Goal: Transaction & Acquisition: Subscribe to service/newsletter

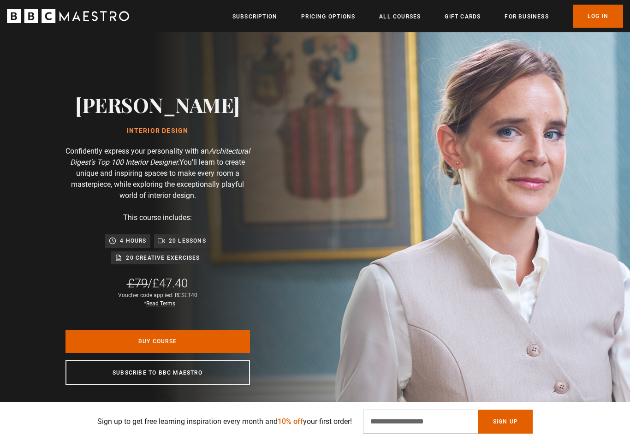
scroll to position [0, 242]
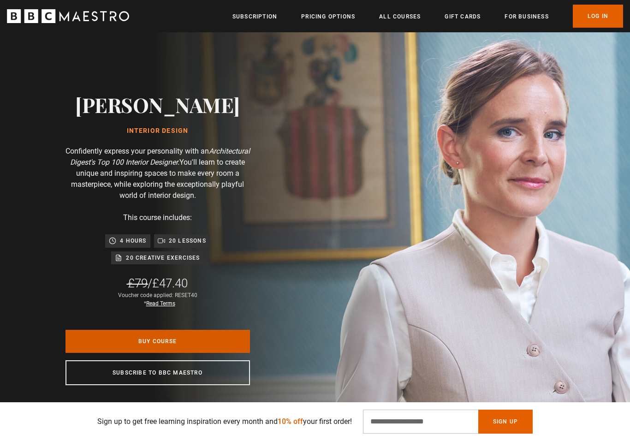
click at [130, 341] on link "Buy Course" at bounding box center [157, 341] width 184 height 23
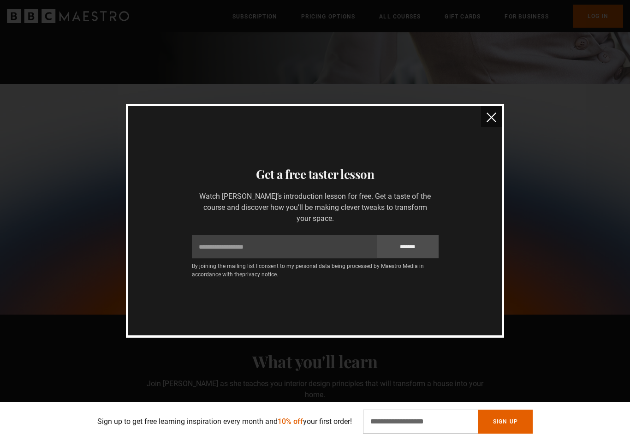
scroll to position [418, 0]
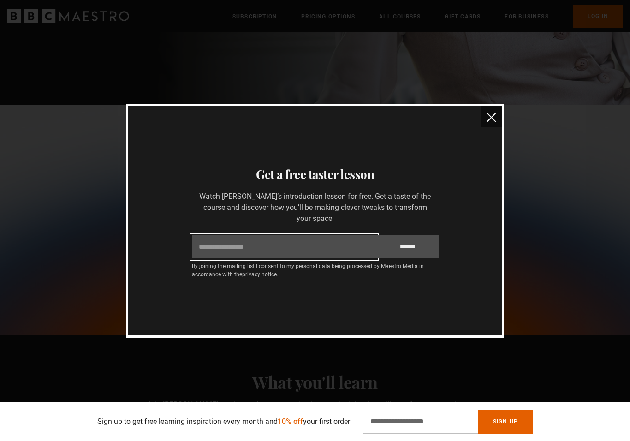
click at [206, 236] on input "Email" at bounding box center [284, 246] width 185 height 23
type input "**********"
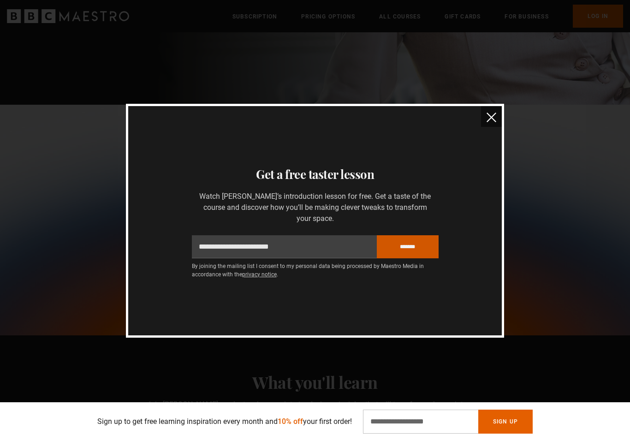
click at [418, 238] on input "*******" at bounding box center [408, 246] width 62 height 23
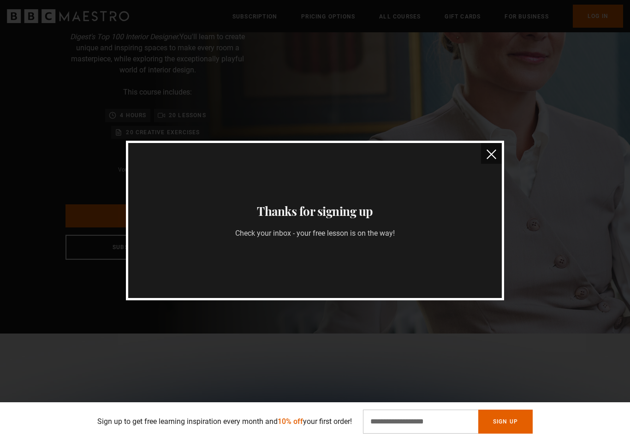
scroll to position [189, 0]
click at [490, 155] on img "close" at bounding box center [491, 154] width 10 height 10
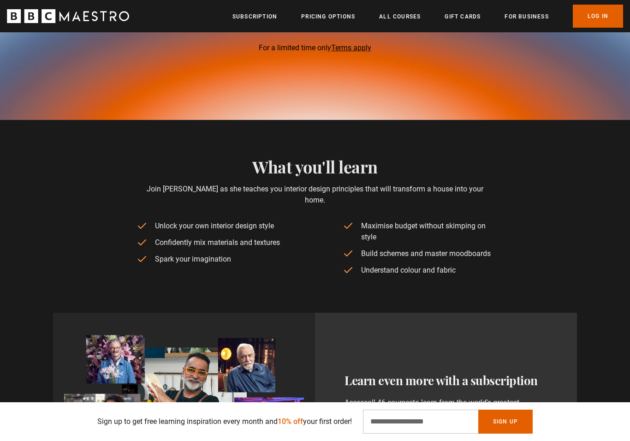
scroll to position [0, 1496]
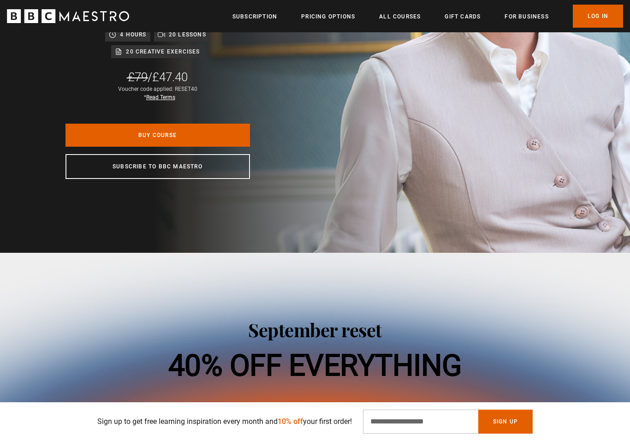
scroll to position [0, 121]
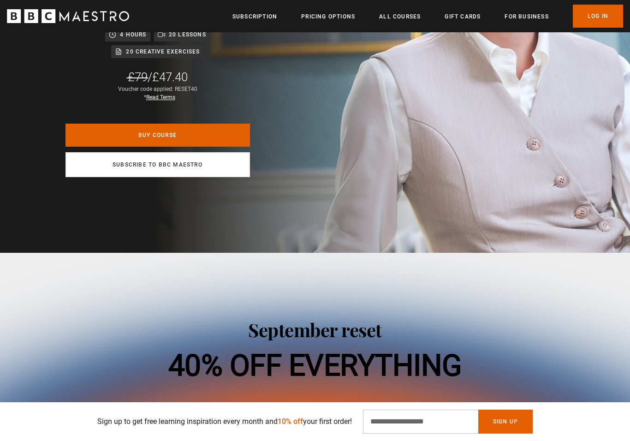
click at [235, 171] on link "Subscribe to BBC Maestro" at bounding box center [157, 164] width 184 height 25
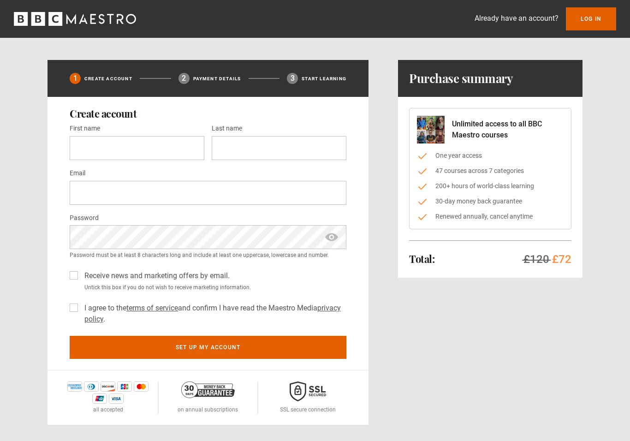
click at [34, 13] on icon "BBC Maestro" at bounding box center [38, 19] width 14 height 14
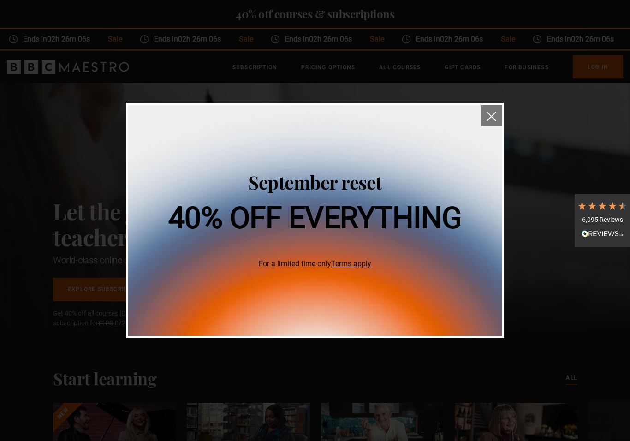
click at [487, 121] on img "close" at bounding box center [491, 117] width 10 height 10
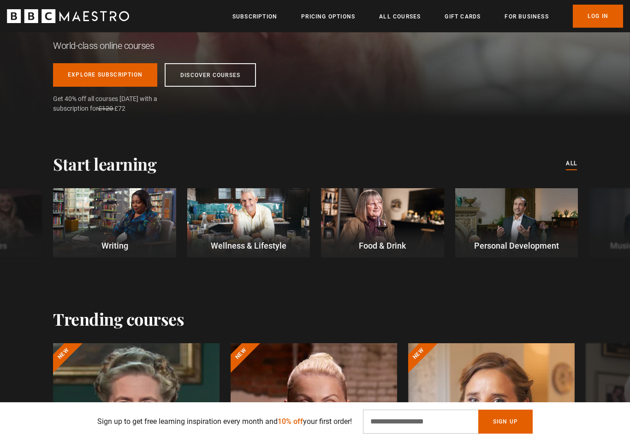
scroll to position [0, 197]
click at [546, 230] on div at bounding box center [516, 222] width 123 height 69
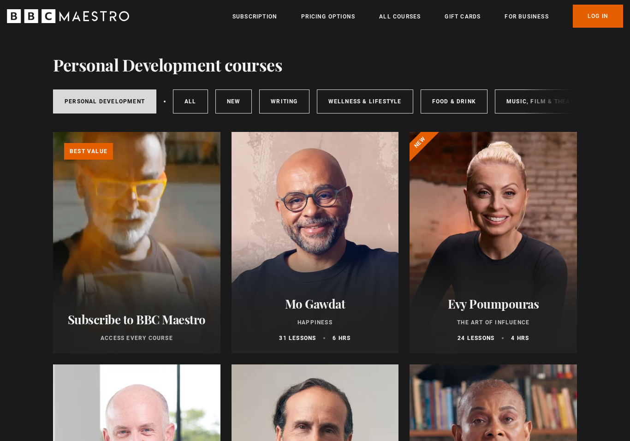
scroll to position [57, 0]
